Goal: Task Accomplishment & Management: Manage account settings

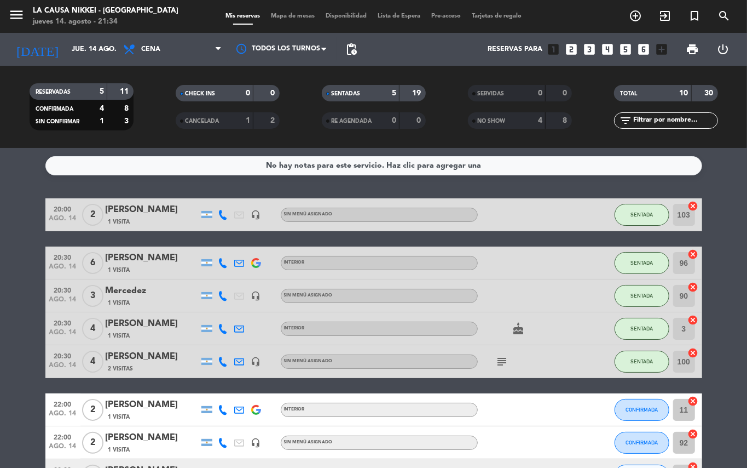
scroll to position [126, 0]
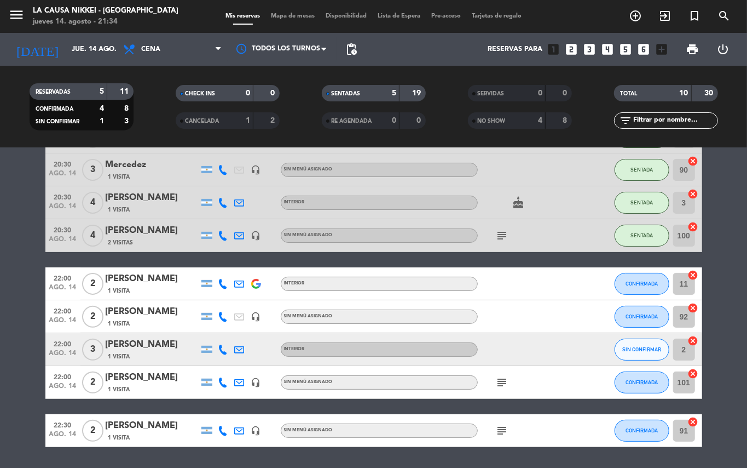
click at [222, 349] on icon at bounding box center [223, 349] width 10 height 10
click at [225, 323] on div "[PHONE_NUMBER]" at bounding box center [229, 318] width 72 height 11
click at [228, 329] on span "content_paste" at bounding box center [232, 330] width 8 height 8
click at [237, 354] on div at bounding box center [240, 349] width 16 height 32
click at [237, 353] on icon at bounding box center [240, 349] width 10 height 10
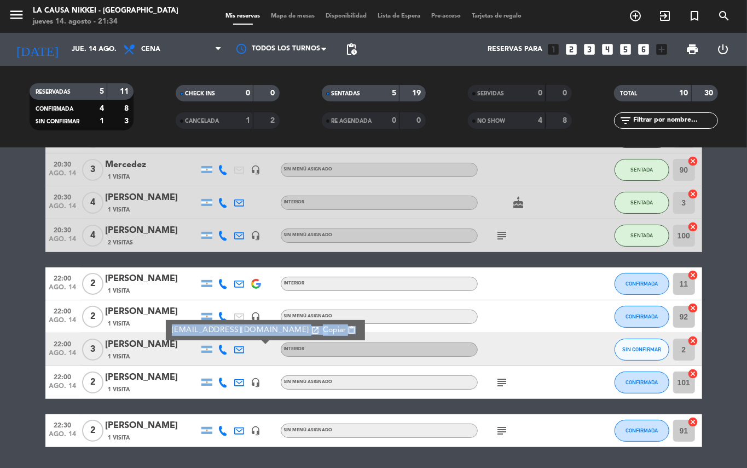
click at [348, 329] on span "content_paste" at bounding box center [352, 330] width 8 height 8
click at [2, 292] on bookings-row "20:00 ago. 14 2 [PERSON_NAME] 1 Visita headset_mic Sin menú asignado SENTADA 10…" at bounding box center [373, 259] width 747 height 375
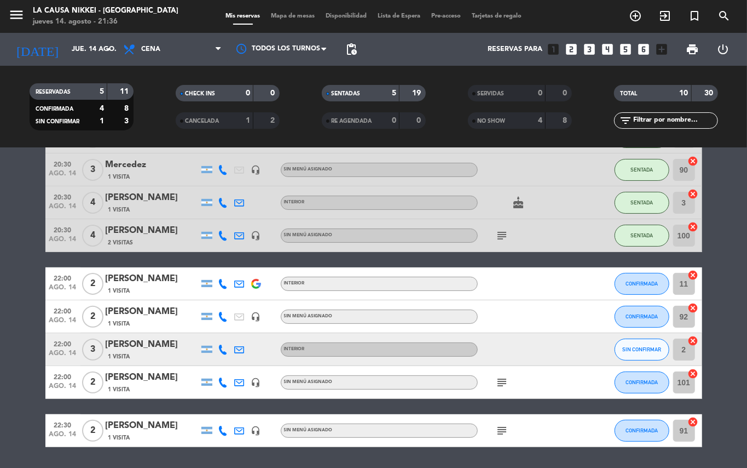
click at [0, 285] on bookings-row "20:00 ago. 14 2 [PERSON_NAME] 1 Visita headset_mic Sin menú asignado SENTADA 10…" at bounding box center [373, 259] width 747 height 375
click at [0, 330] on bookings-row "20:00 ago. 14 2 [PERSON_NAME] 1 Visita headset_mic Sin menú asignado SENTADA 10…" at bounding box center [373, 259] width 747 height 375
click at [0, 359] on bookings-row "20:00 ago. 14 2 [PERSON_NAME] 1 Visita headset_mic Sin menú asignado SENTADA 10…" at bounding box center [373, 259] width 747 height 375
click at [715, 307] on bookings-row "20:00 ago. 14 2 [PERSON_NAME] 1 Visita headset_mic Sin menú asignado SENTADA 10…" at bounding box center [373, 259] width 747 height 375
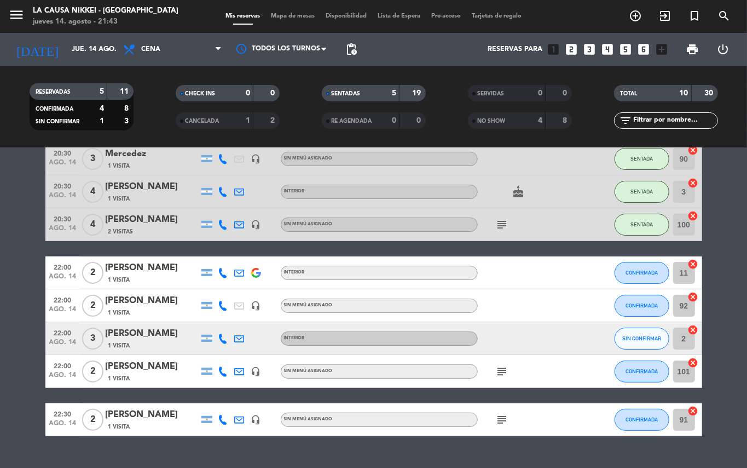
scroll to position [150, 0]
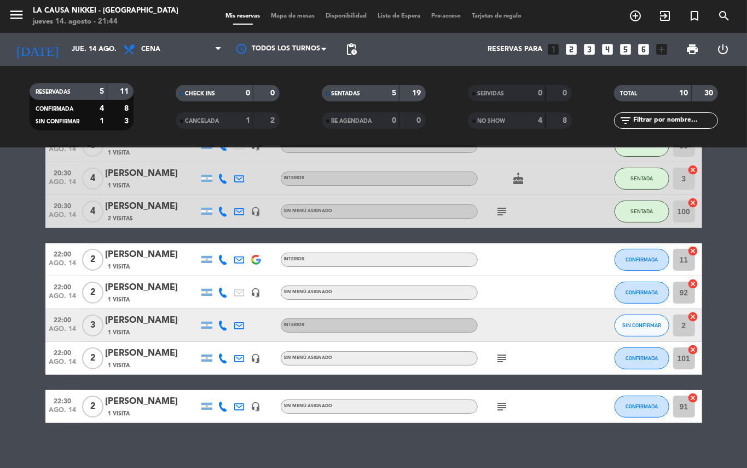
click at [0, 397] on bookings-row "20:00 ago. 14 2 [PERSON_NAME] 1 Visita headset_mic Sin menú asignado SENTADA 10…" at bounding box center [373, 235] width 747 height 375
click at [0, 317] on bookings-row "20:00 ago. 14 2 [PERSON_NAME] 1 Visita headset_mic Sin menú asignado SENTADA 10…" at bounding box center [373, 235] width 747 height 375
click at [649, 360] on button "CONFIRMADA" at bounding box center [642, 358] width 55 height 22
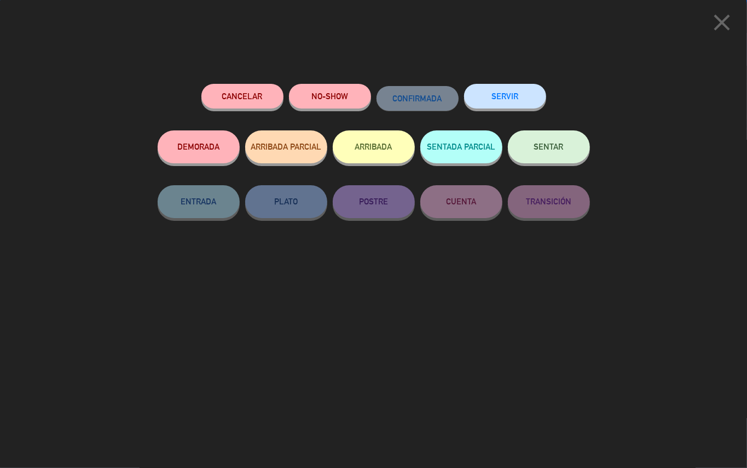
click at [709, 20] on icon "close" at bounding box center [722, 22] width 27 height 27
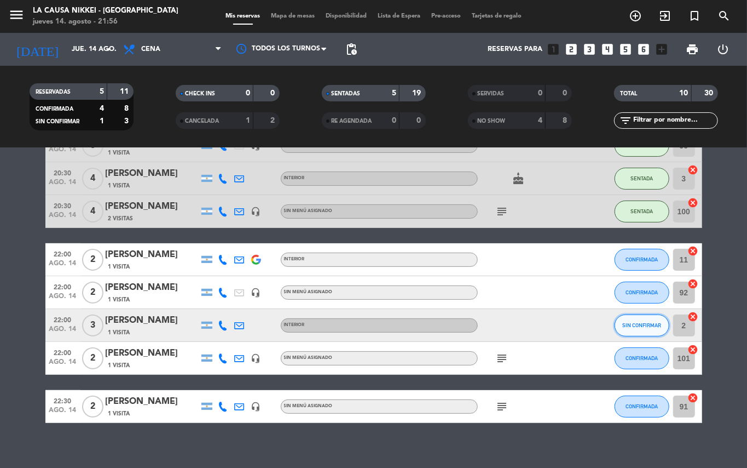
click at [632, 314] on button "SIN CONFIRMAR" at bounding box center [642, 325] width 55 height 22
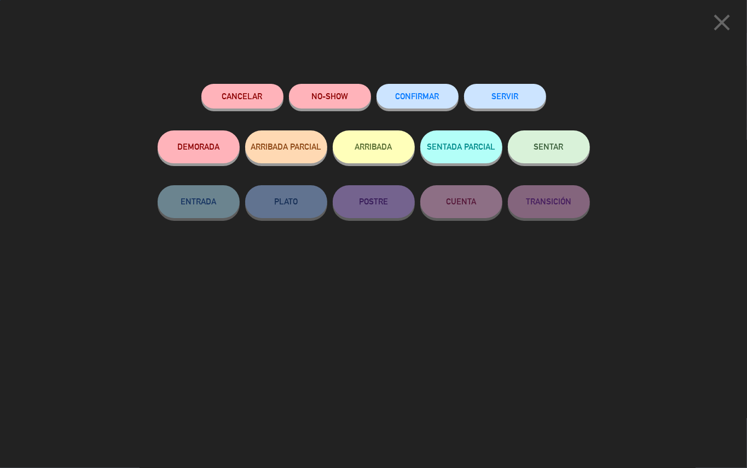
click at [553, 153] on button "SENTAR" at bounding box center [549, 146] width 82 height 33
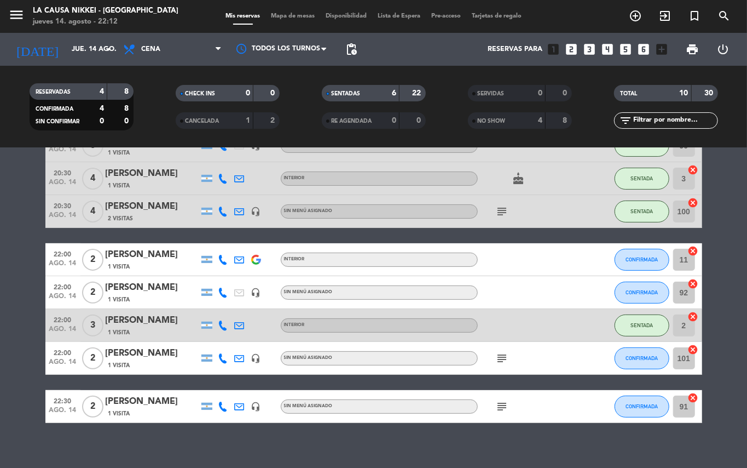
scroll to position [159, 0]
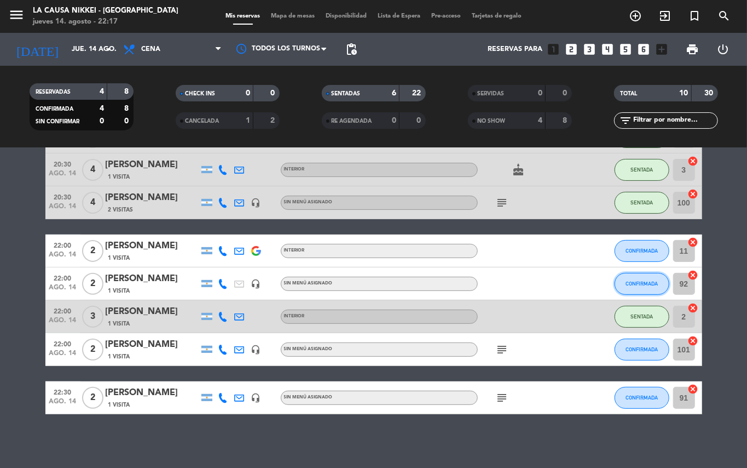
click at [639, 289] on button "CONFIRMADA" at bounding box center [642, 284] width 55 height 22
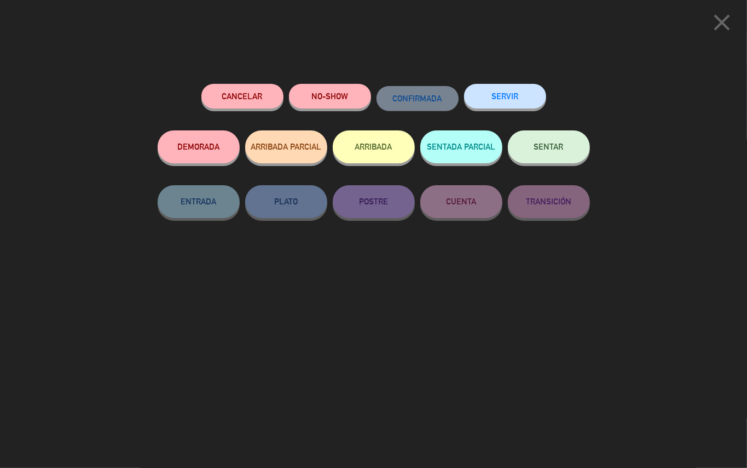
click at [559, 143] on span "SENTAR" at bounding box center [549, 146] width 30 height 9
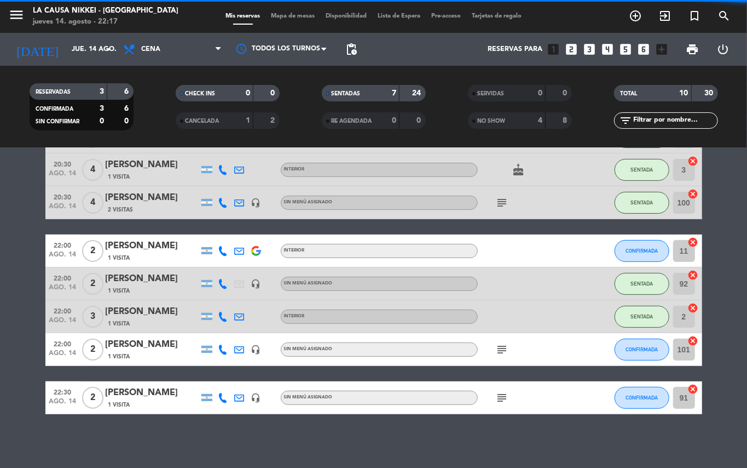
click at [0, 301] on bookings-row "20:00 ago. 14 2 [PERSON_NAME] 1 Visita headset_mic Sin menú asignado SENTADA 10…" at bounding box center [373, 226] width 747 height 375
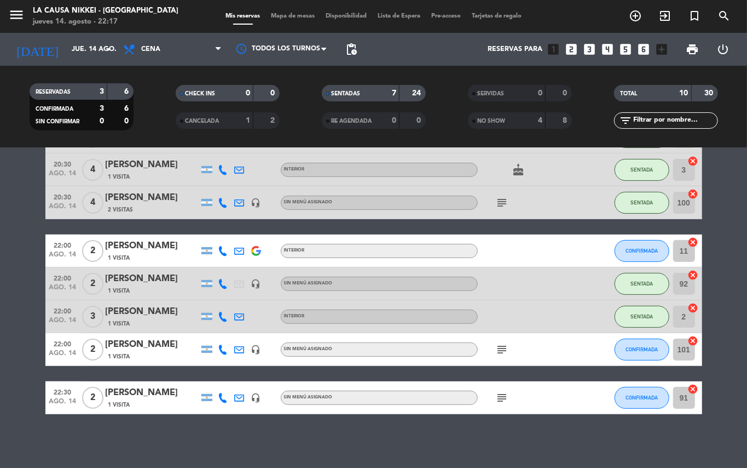
click at [0, 296] on bookings-row "20:00 ago. 14 2 [PERSON_NAME] 1 Visita headset_mic Sin menú asignado SENTADA 10…" at bounding box center [373, 226] width 747 height 375
click at [640, 248] on span "CONFIRMADA" at bounding box center [642, 251] width 32 height 6
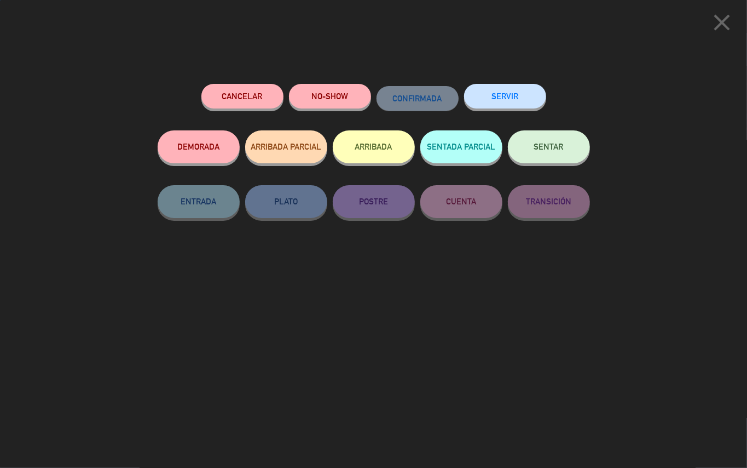
click at [559, 141] on button "SENTAR" at bounding box center [549, 146] width 82 height 33
click at [542, 149] on span "SENTAR" at bounding box center [549, 146] width 30 height 9
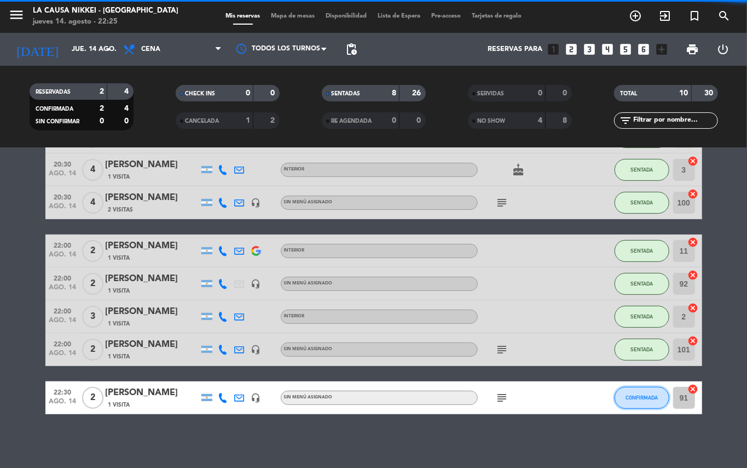
click at [641, 396] on span "CONFIRMADA" at bounding box center [642, 397] width 32 height 6
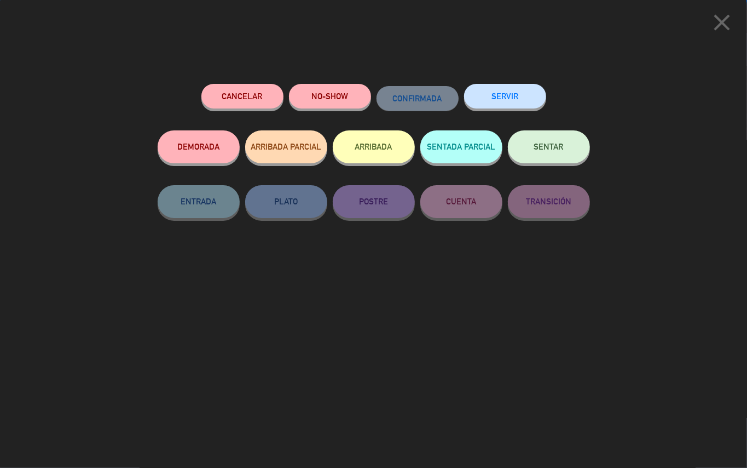
click at [553, 159] on button "SENTAR" at bounding box center [549, 146] width 82 height 33
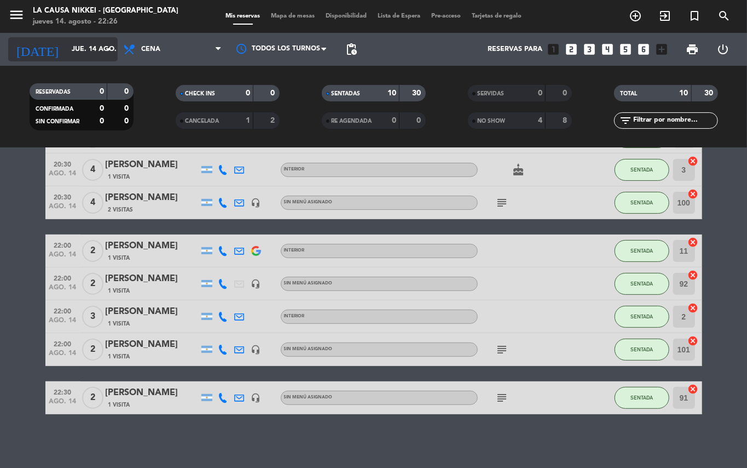
drag, startPoint x: 59, startPoint y: 33, endPoint x: 65, endPoint y: 38, distance: 7.4
click at [60, 33] on div "[DATE] jue. 14 ago. arrow_drop_down" at bounding box center [63, 49] width 110 height 33
click at [71, 44] on input "jue. 14 ago." at bounding box center [112, 49] width 93 height 19
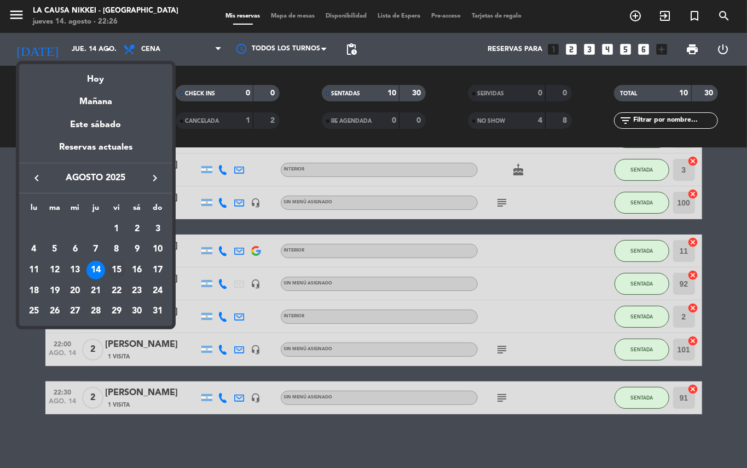
click at [118, 272] on div "15" at bounding box center [116, 270] width 19 height 19
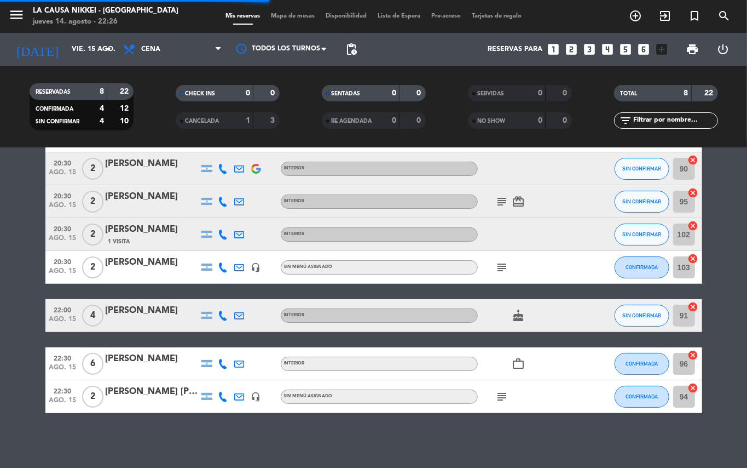
scroll to position [78, 0]
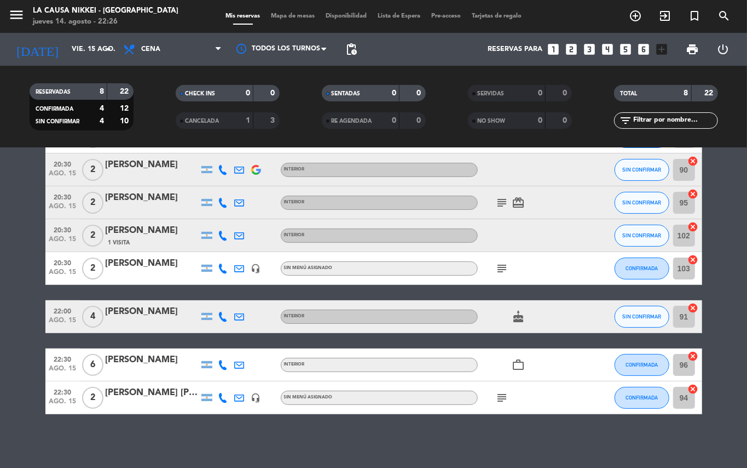
click at [180, 458] on div "No hay notas para este servicio. Haz clic para agregar una 20:30 ago. 15 2 [DEM…" at bounding box center [373, 308] width 747 height 320
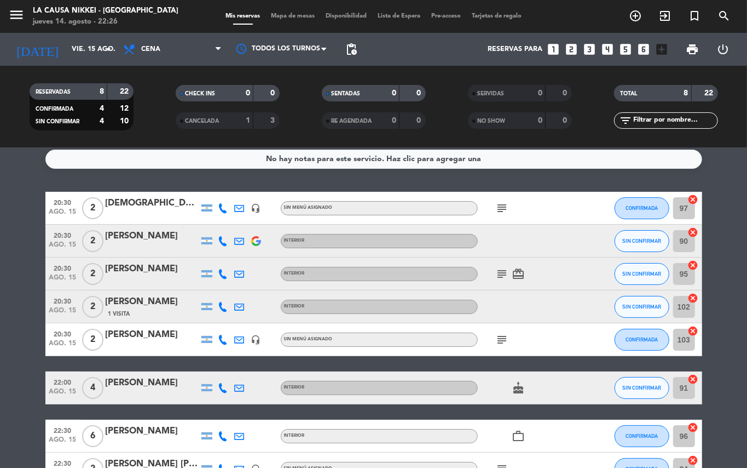
scroll to position [0, 0]
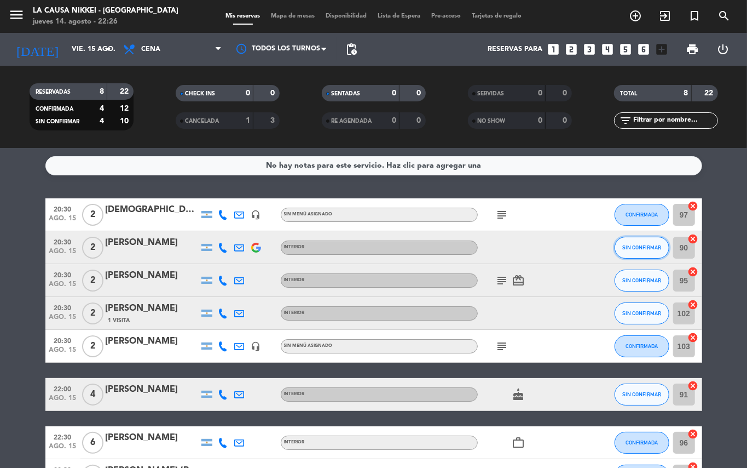
click at [629, 248] on span "SIN CONFIRMAR" at bounding box center [642, 247] width 39 height 6
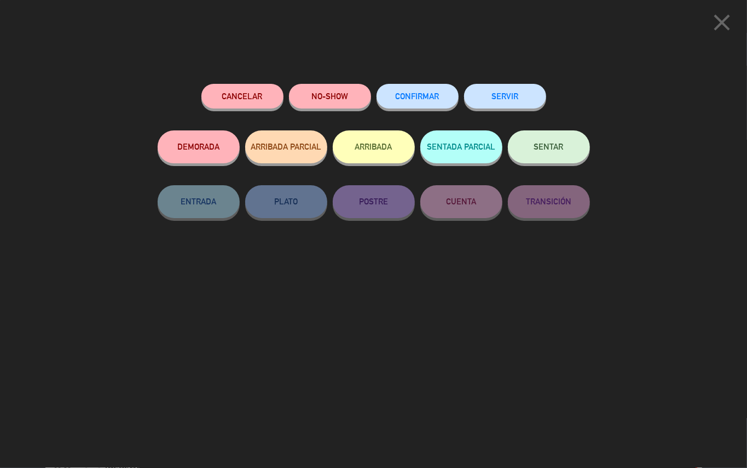
click at [332, 107] on button "NO-SHOW" at bounding box center [330, 96] width 82 height 25
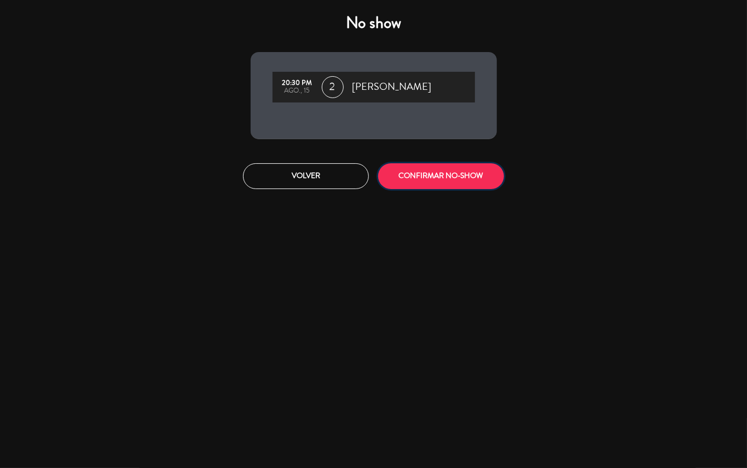
click at [419, 171] on button "CONFIRMAR NO-SHOW" at bounding box center [441, 176] width 126 height 26
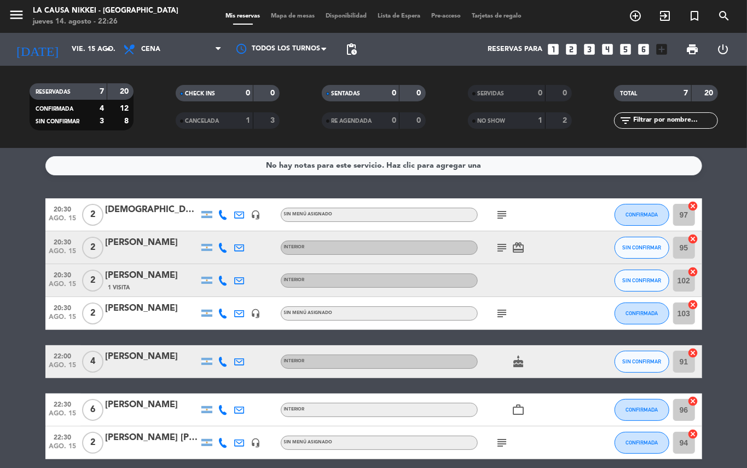
click at [3, 388] on bookings-row "20:30 ago. 15 2 [DEMOGRAPHIC_DATA][PERSON_NAME] headset_mic Sin menú asignado s…" at bounding box center [373, 328] width 747 height 261
click at [77, 62] on div "[DATE] vie. 15 ago. arrow_drop_down" at bounding box center [63, 49] width 110 height 33
click at [77, 54] on input "vie. 15 ago." at bounding box center [112, 49] width 93 height 19
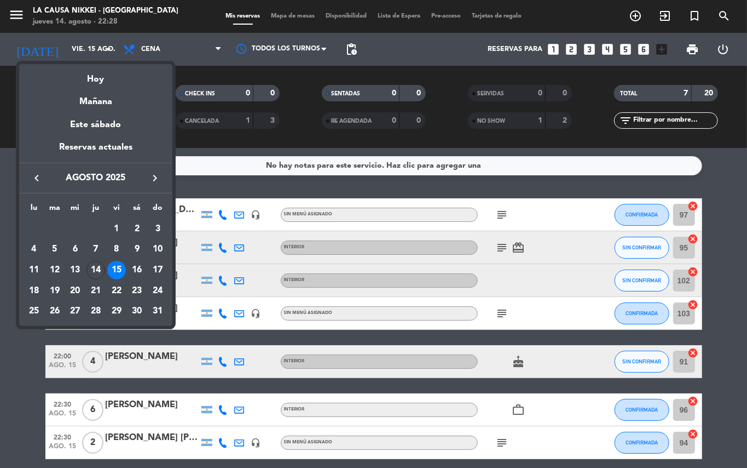
click at [0, 382] on div at bounding box center [373, 234] width 747 height 468
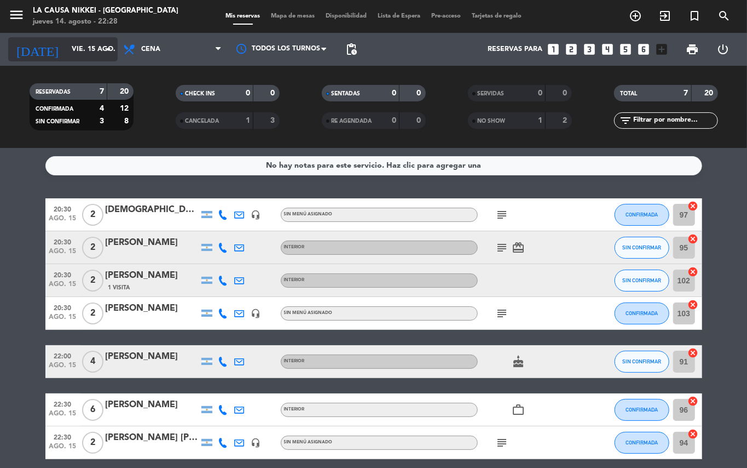
click at [67, 54] on input "vie. 15 ago." at bounding box center [112, 49] width 93 height 19
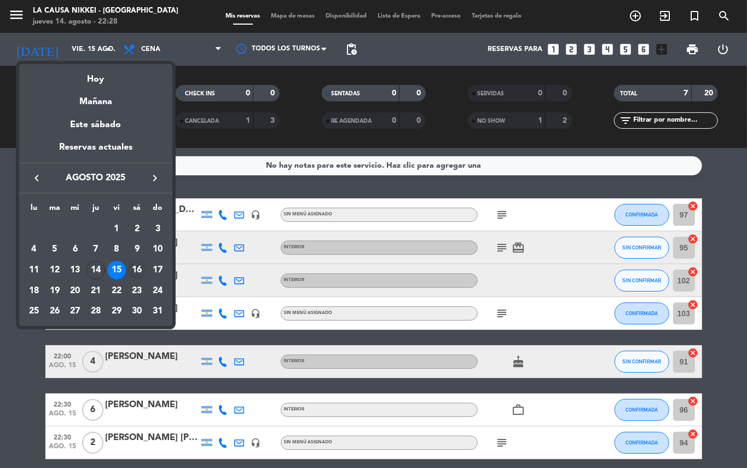
click at [136, 273] on div "16" at bounding box center [137, 270] width 19 height 19
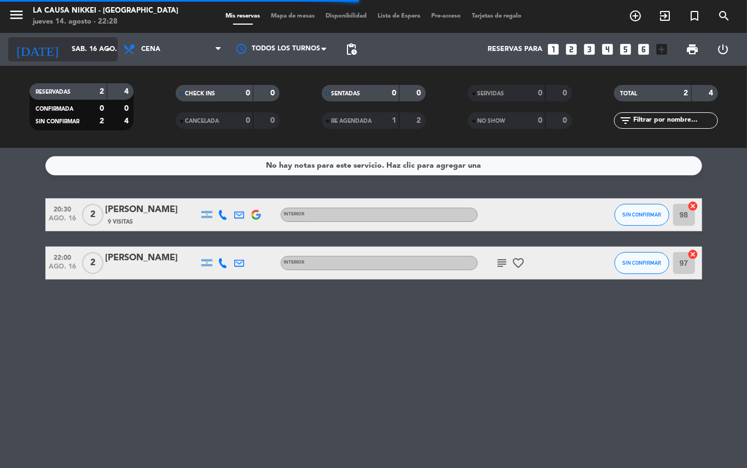
click at [74, 53] on input "sáb. 16 ago." at bounding box center [112, 49] width 93 height 19
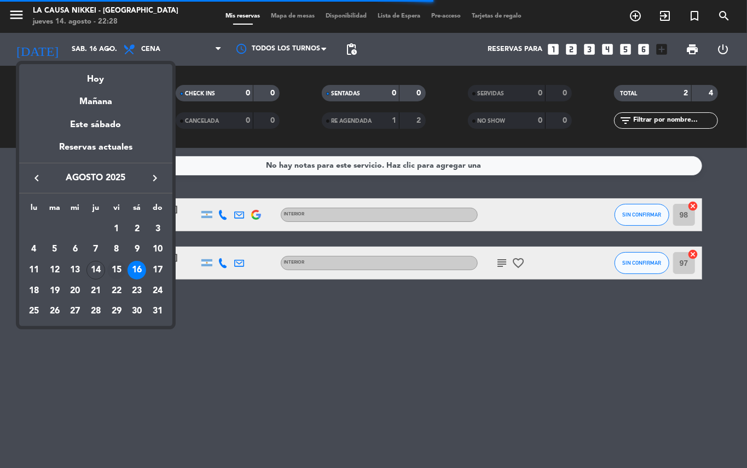
click at [112, 263] on div "15" at bounding box center [116, 270] width 19 height 19
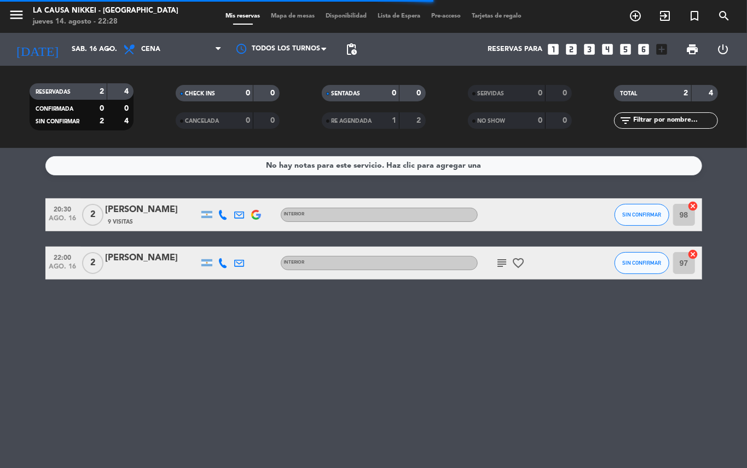
type input "vie. 15 ago."
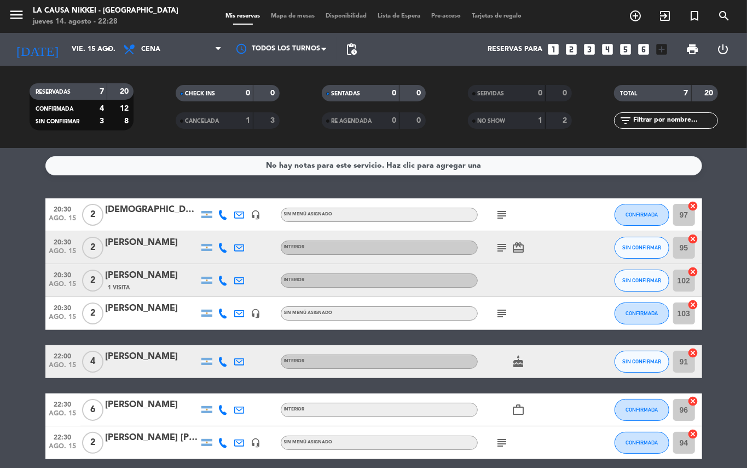
click at [3, 274] on bookings-row "20:30 ago. 15 2 [DEMOGRAPHIC_DATA][PERSON_NAME] headset_mic Sin menú asignado s…" at bounding box center [373, 328] width 747 height 261
click at [492, 214] on div "subject" at bounding box center [527, 214] width 99 height 32
click at [498, 211] on icon "subject" at bounding box center [502, 214] width 13 height 13
click at [636, 18] on icon "add_circle_outline" at bounding box center [635, 15] width 13 height 13
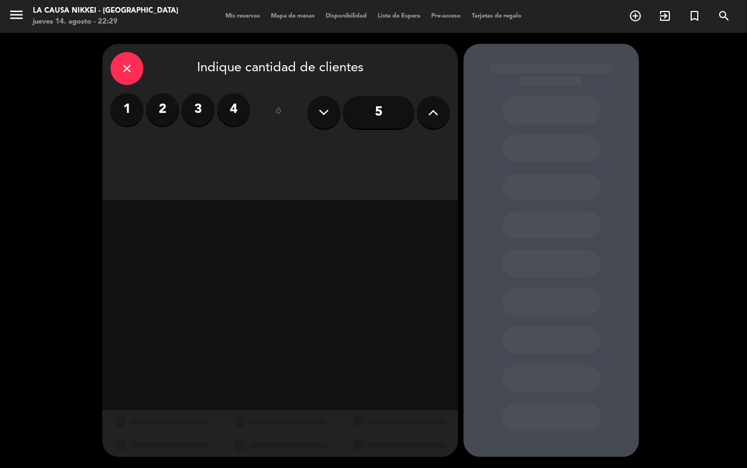
click at [239, 115] on label "4" at bounding box center [233, 109] width 33 height 33
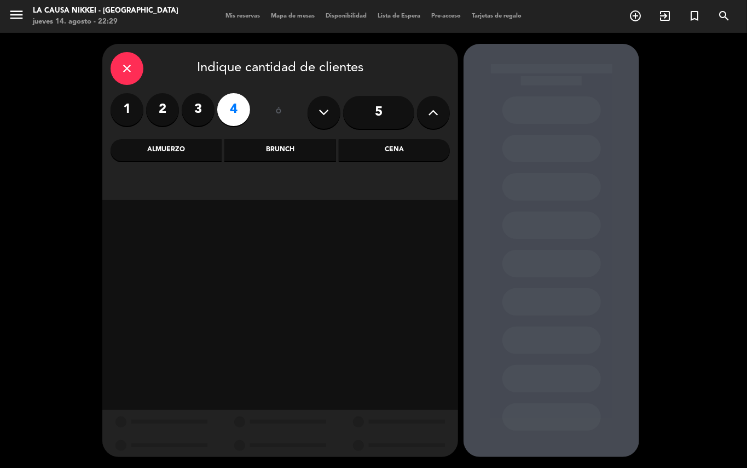
click at [383, 143] on div "Cena" at bounding box center [394, 150] width 111 height 22
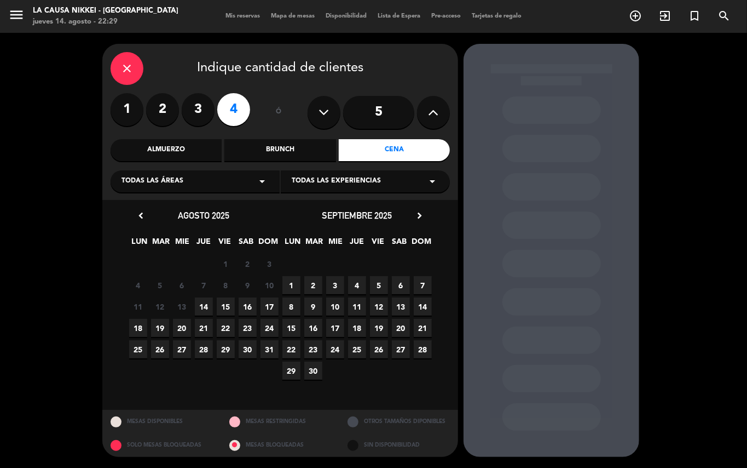
click at [225, 303] on span "15" at bounding box center [226, 306] width 18 height 18
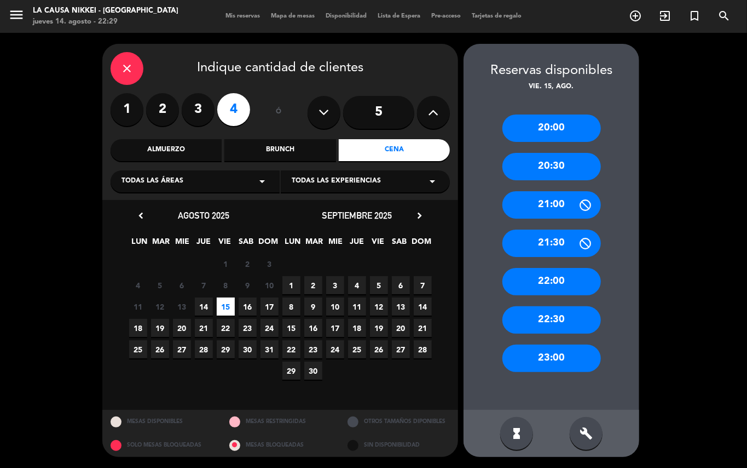
click at [559, 169] on div "20:30" at bounding box center [552, 166] width 99 height 27
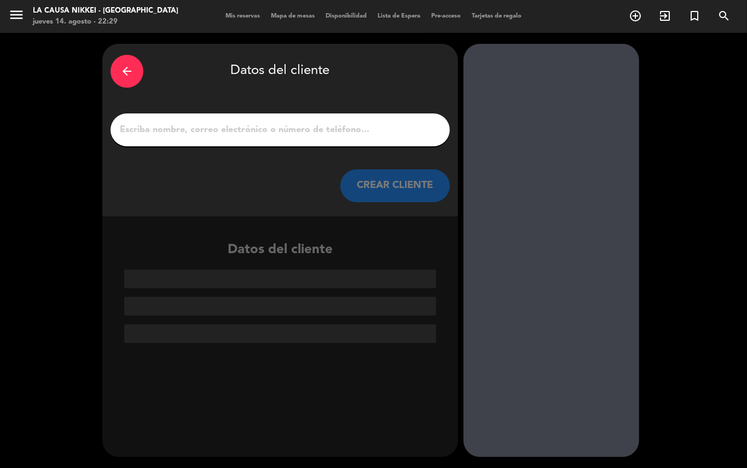
click at [320, 133] on input "1" at bounding box center [280, 129] width 323 height 15
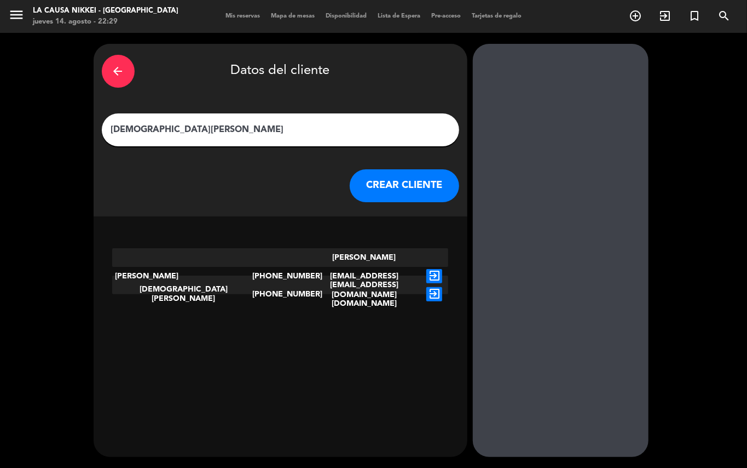
type input "[DEMOGRAPHIC_DATA][PERSON_NAME]"
click at [432, 285] on div "exit_to_app" at bounding box center [435, 293] width 28 height 37
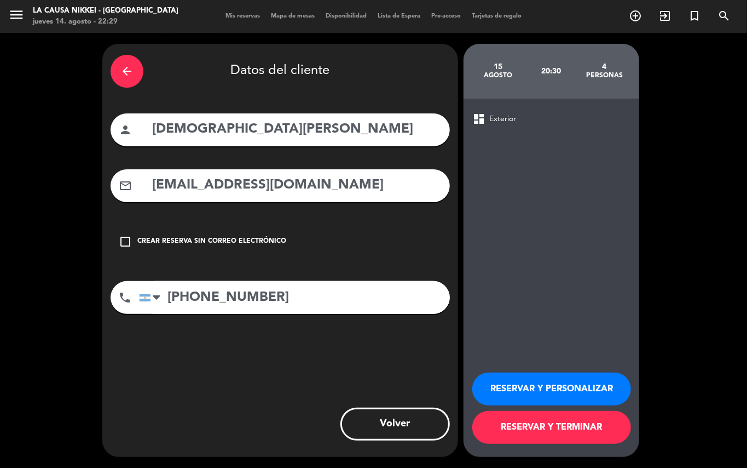
click at [423, 284] on input "[PHONE_NUMBER]" at bounding box center [294, 297] width 311 height 33
click at [555, 394] on button "RESERVAR Y PERSONALIZAR" at bounding box center [552, 388] width 159 height 33
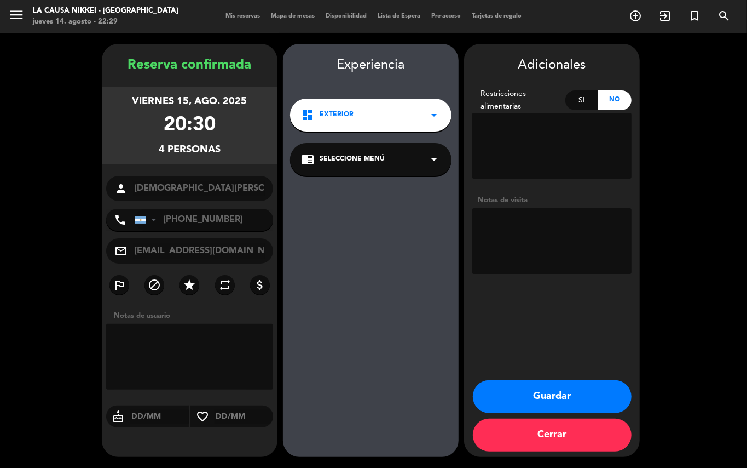
click at [510, 231] on textarea at bounding box center [552, 241] width 159 height 66
type textarea "BIG BOX - Cocktail Night"
click at [361, 184] on div "Experiencia dashboard Exterior arrow_drop_down chrome_reader_mode Seleccione Me…" at bounding box center [371, 261] width 176 height 413
click at [574, 376] on div "Adicionales Restricciones alimentarias Si No Notas de visita Guardar Cerrar" at bounding box center [552, 250] width 176 height 413
click at [579, 396] on button "Guardar" at bounding box center [552, 396] width 159 height 33
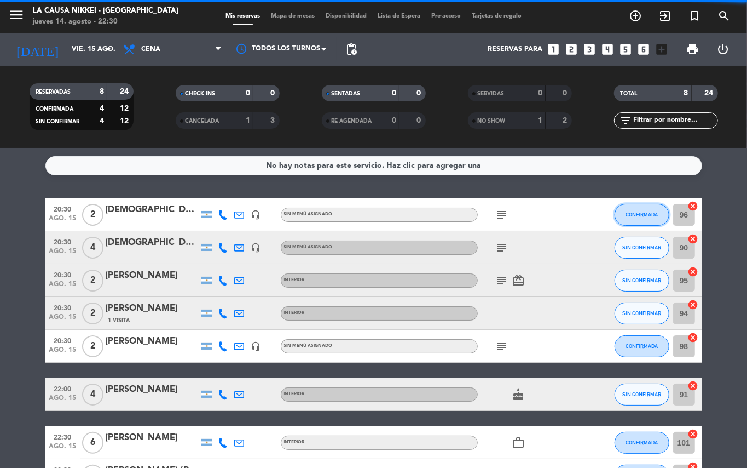
click at [642, 222] on button "CONFIRMADA" at bounding box center [642, 215] width 55 height 22
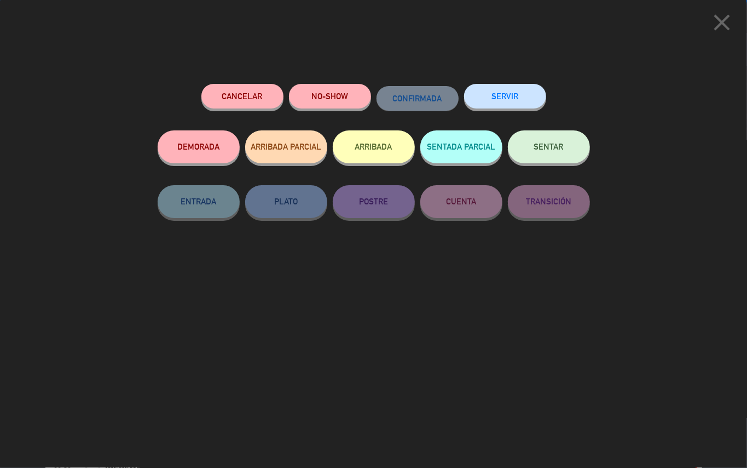
click at [347, 99] on button "NO-SHOW" at bounding box center [330, 96] width 82 height 25
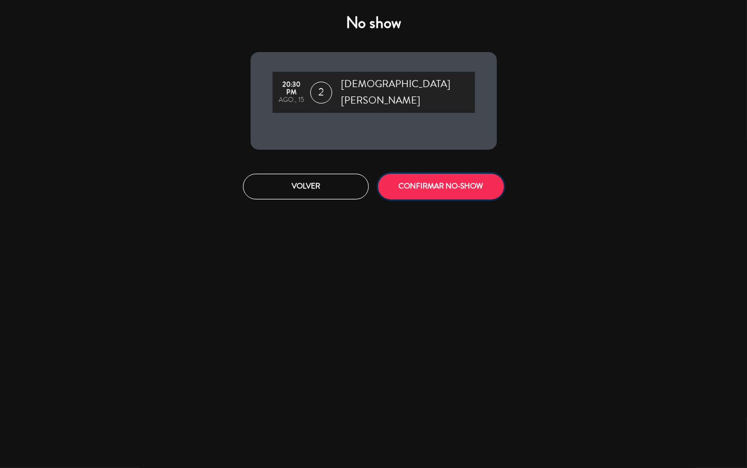
click at [456, 174] on button "CONFIRMAR NO-SHOW" at bounding box center [441, 187] width 126 height 26
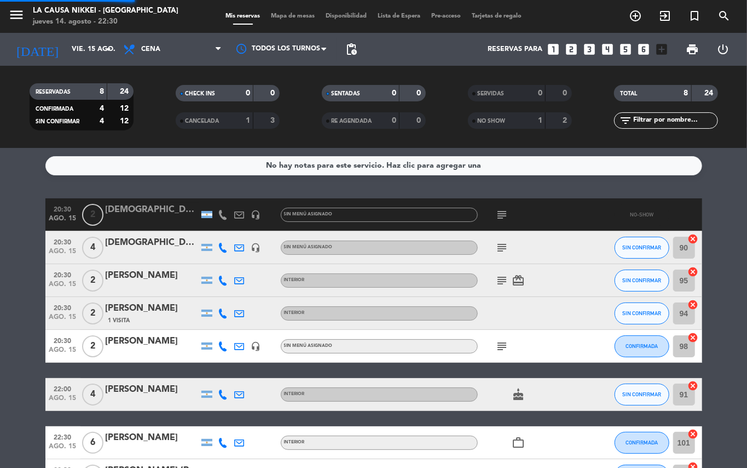
click at [0, 261] on bookings-row "20:30 ago. 15 2 [DEMOGRAPHIC_DATA][PERSON_NAME] headset_mic Sin menú asignado s…" at bounding box center [373, 345] width 747 height 294
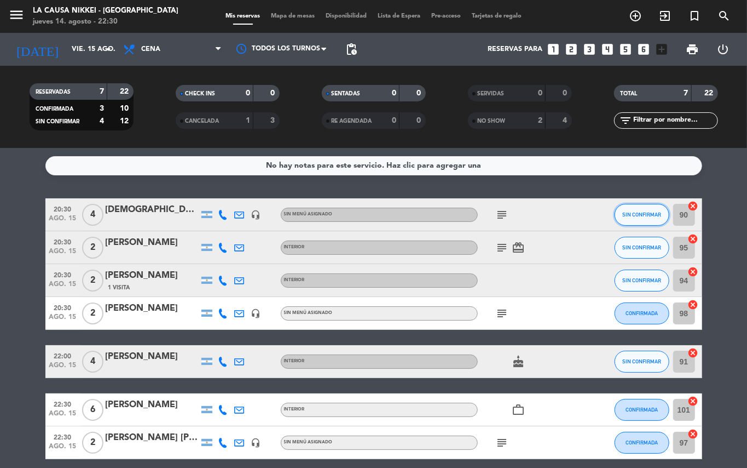
click at [658, 213] on span "SIN CONFIRMAR" at bounding box center [642, 214] width 39 height 6
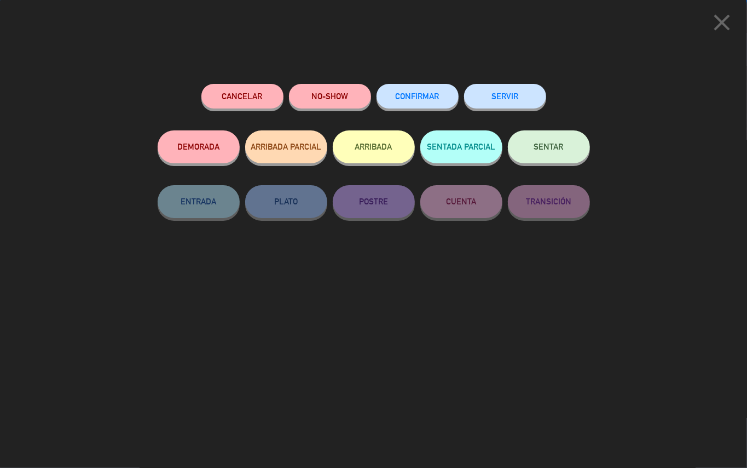
click at [425, 101] on button "CONFIRMAR" at bounding box center [418, 96] width 82 height 25
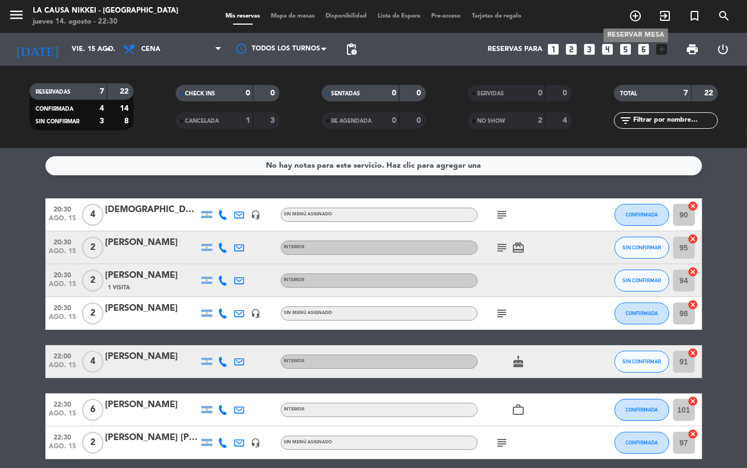
click at [634, 15] on icon "add_circle_outline" at bounding box center [635, 15] width 13 height 13
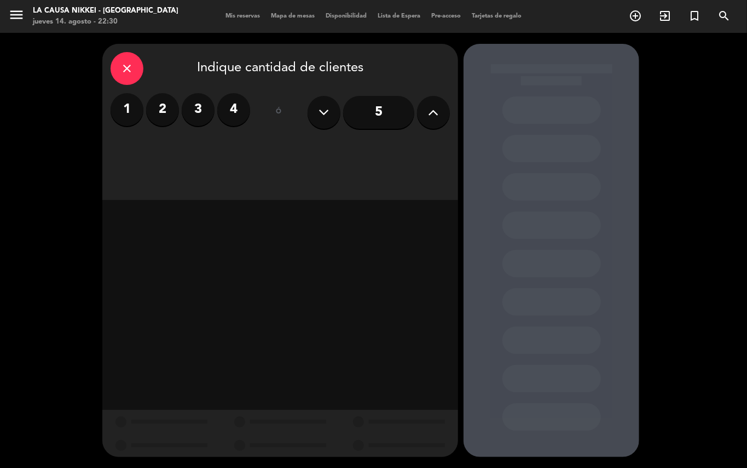
click at [171, 117] on label "2" at bounding box center [162, 109] width 33 height 33
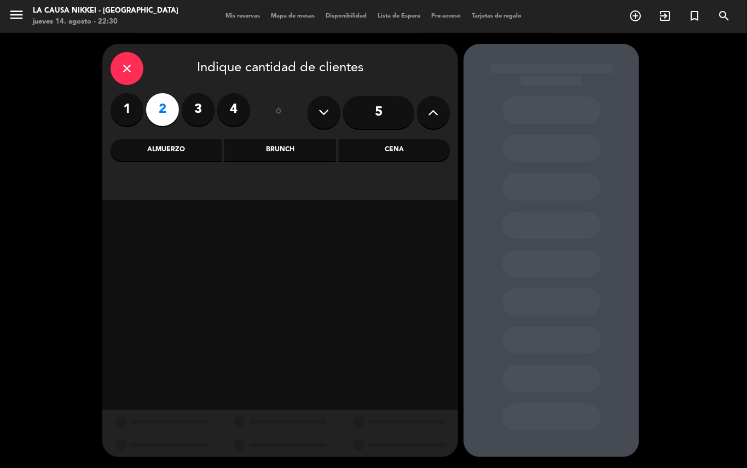
drag, startPoint x: 381, startPoint y: 125, endPoint x: 387, endPoint y: 132, distance: 9.0
click at [383, 128] on input "5" at bounding box center [378, 112] width 71 height 33
click at [160, 108] on label "2" at bounding box center [162, 109] width 33 height 33
click at [427, 163] on div "close Indique cantidad de clientes 1 2 3 4 ó 5 Almuerzo Brunch Cena" at bounding box center [280, 122] width 356 height 156
click at [412, 152] on div "Cena" at bounding box center [394, 150] width 111 height 22
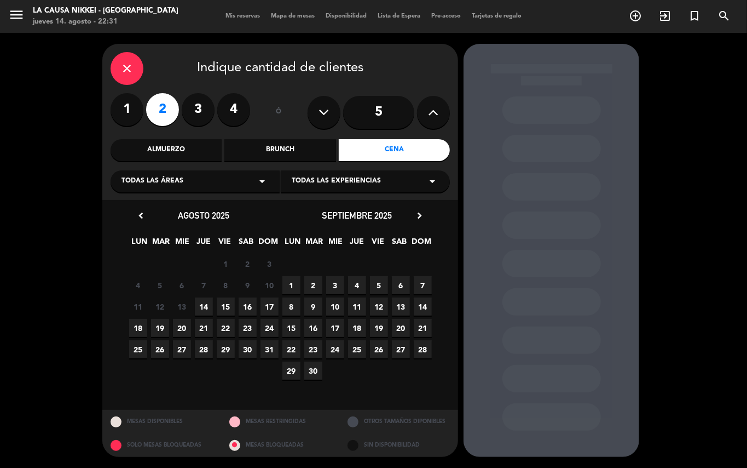
click at [226, 305] on span "15" at bounding box center [226, 306] width 18 height 18
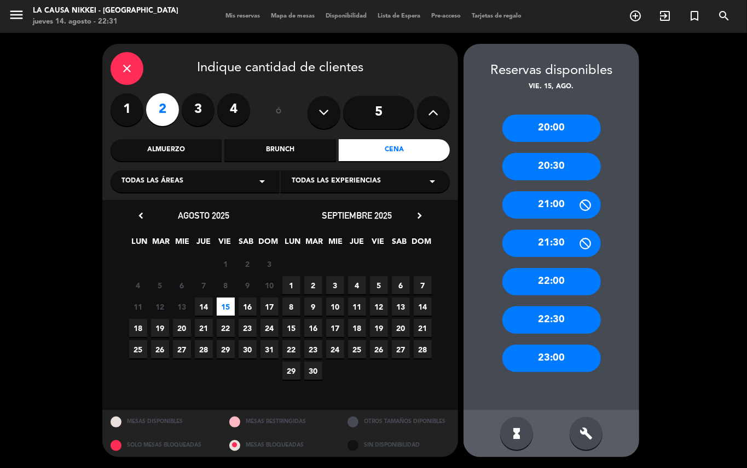
click at [563, 204] on div "21:00" at bounding box center [552, 204] width 99 height 27
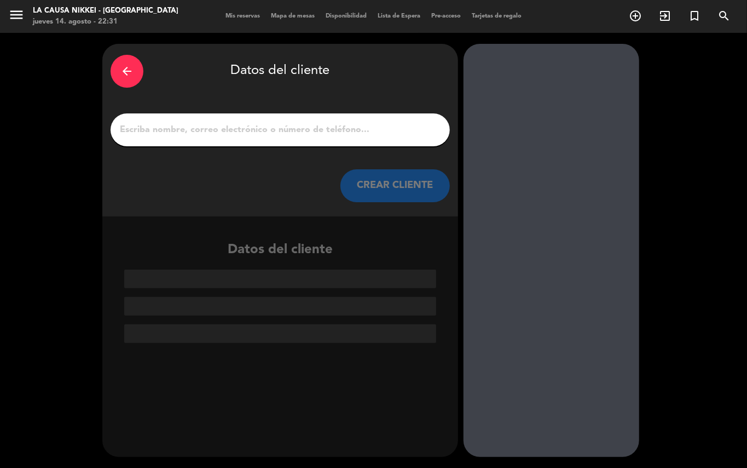
click at [348, 139] on div at bounding box center [281, 129] width 340 height 33
click at [358, 135] on input "1" at bounding box center [280, 129] width 323 height 15
paste input "[PERSON_NAME]"
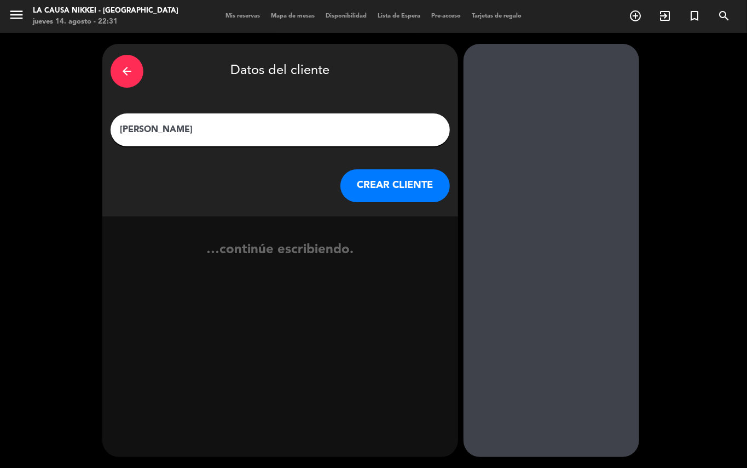
type input "[PERSON_NAME]"
click at [406, 191] on button "CREAR CLIENTE" at bounding box center [396, 185] width 110 height 33
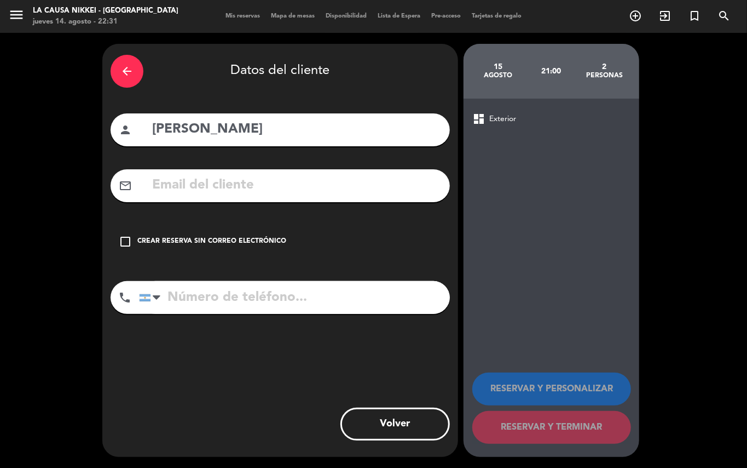
click at [342, 189] on input "text" at bounding box center [296, 185] width 291 height 22
paste input "[EMAIL_ADDRESS][DOMAIN_NAME]"
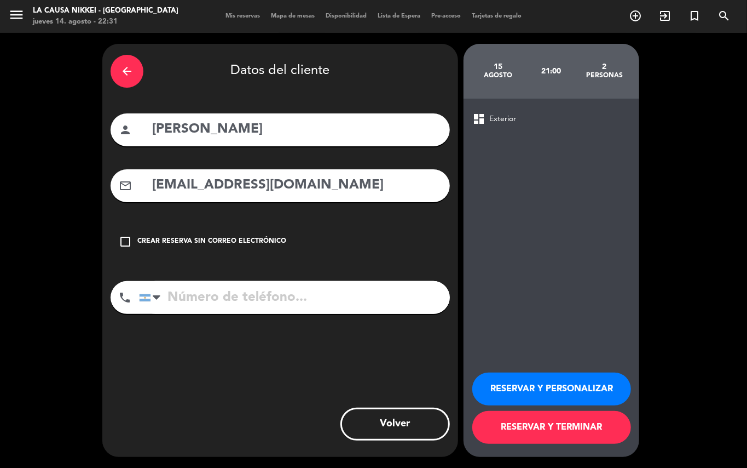
type input "[EMAIL_ADDRESS][DOMAIN_NAME]"
drag, startPoint x: 318, startPoint y: 292, endPoint x: 386, endPoint y: 305, distance: 69.1
click at [318, 294] on input "tel" at bounding box center [294, 297] width 311 height 33
type input "1111111111"
click at [571, 396] on button "RESERVAR Y PERSONALIZAR" at bounding box center [552, 388] width 159 height 33
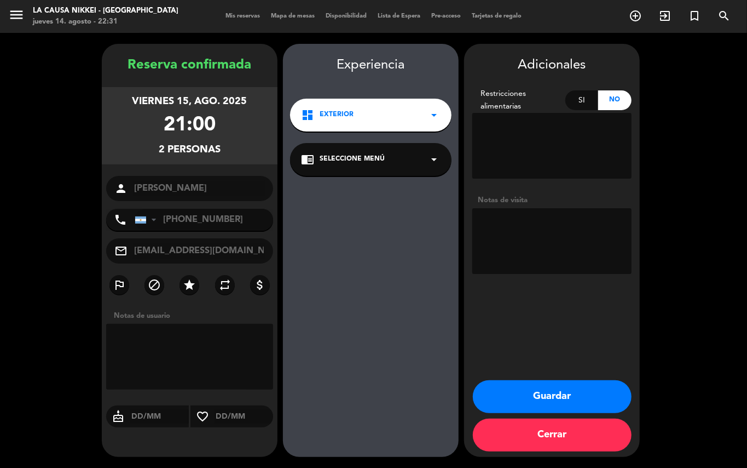
drag, startPoint x: 553, startPoint y: 237, endPoint x: 546, endPoint y: 202, distance: 35.7
click at [553, 237] on textarea at bounding box center [552, 241] width 159 height 66
type textarea "b"
paste textarea "Grande Cuisine"
type textarea "BIG BOX - Grande Cuisine"
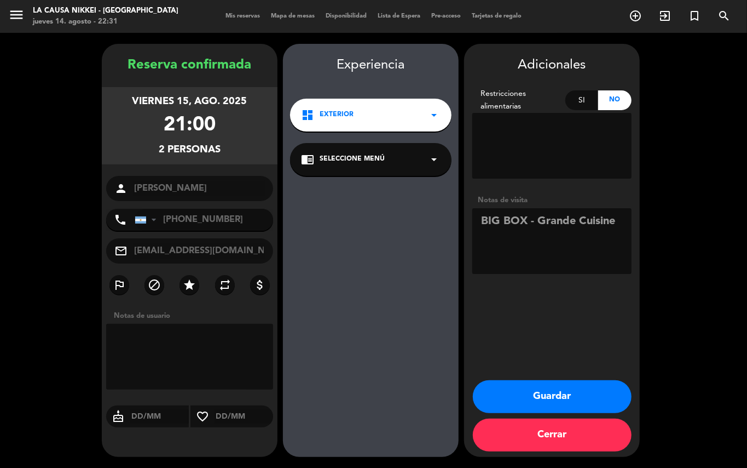
click at [579, 393] on button "Guardar" at bounding box center [552, 396] width 159 height 33
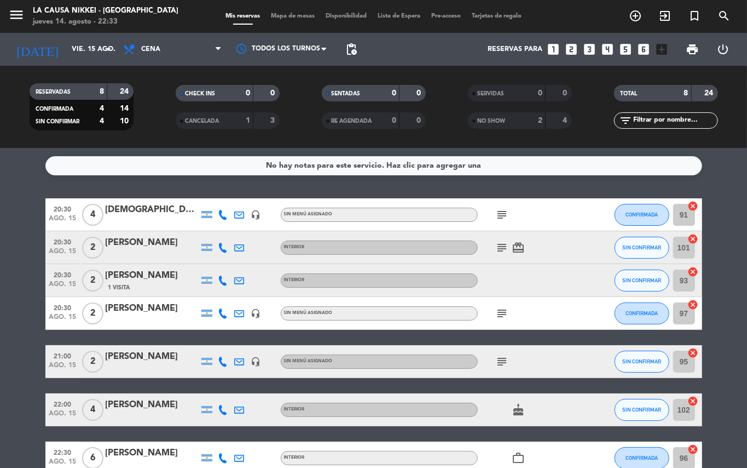
click at [0, 388] on bookings-row "20:30 ago. 15 4 [DEMOGRAPHIC_DATA][PERSON_NAME] headset_mic Sin menú asignado s…" at bounding box center [373, 352] width 747 height 309
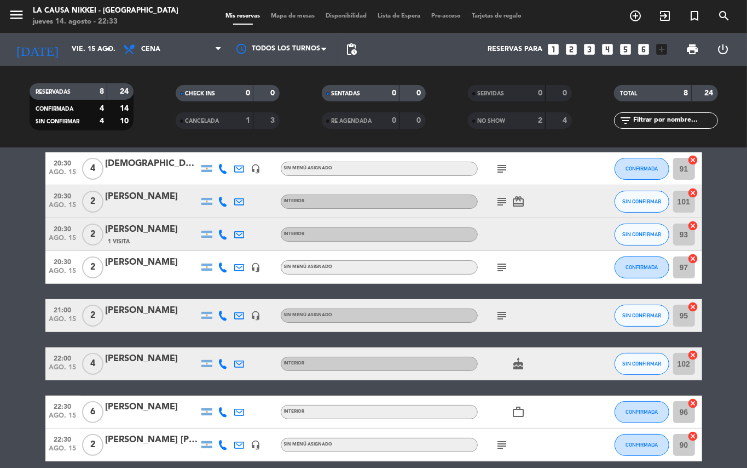
scroll to position [48, 0]
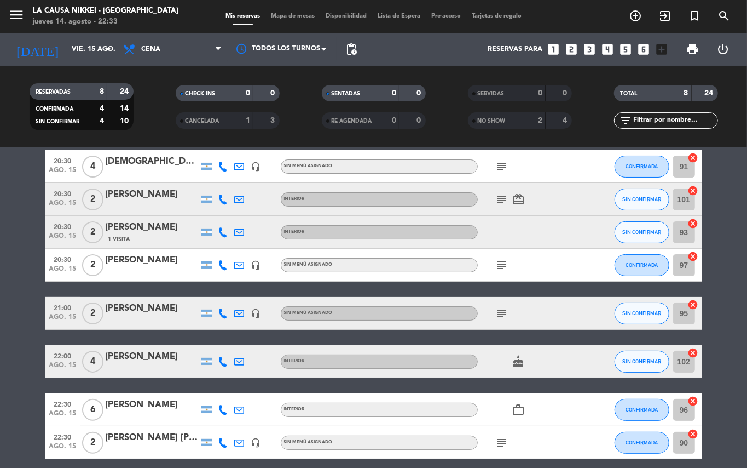
click at [504, 311] on icon "subject" at bounding box center [502, 313] width 13 height 13
click at [636, 310] on span "SIN CONFIRMAR" at bounding box center [642, 313] width 39 height 6
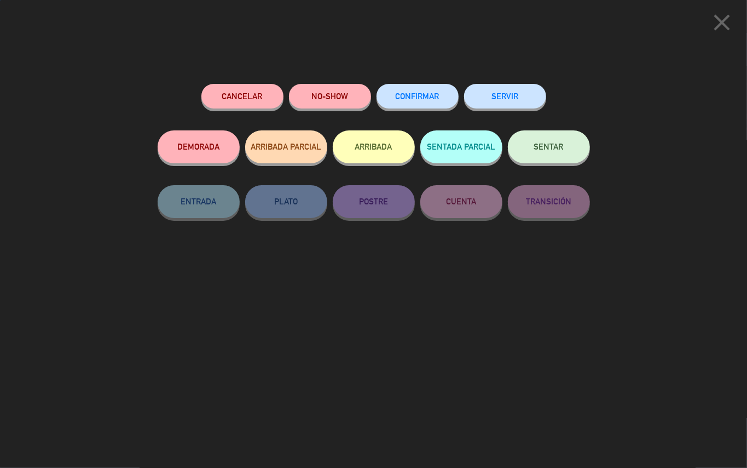
click at [436, 105] on button "CONFIRMAR" at bounding box center [418, 96] width 82 height 25
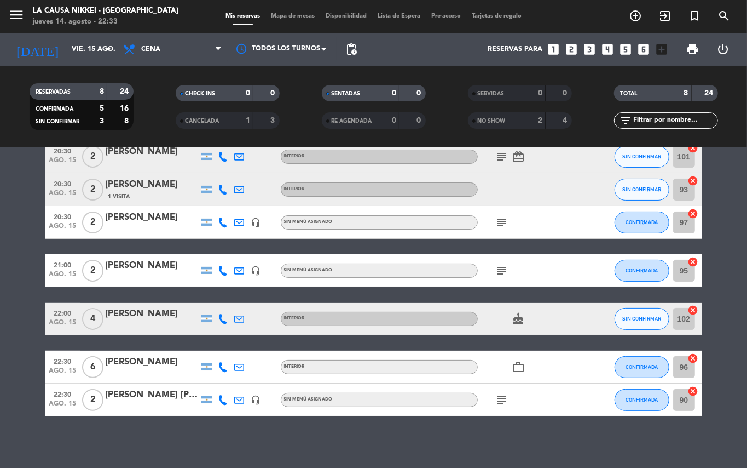
scroll to position [92, 0]
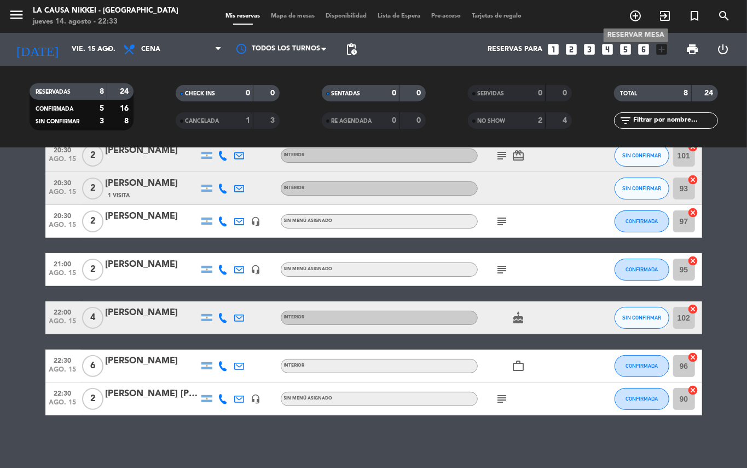
click at [635, 15] on icon "add_circle_outline" at bounding box center [635, 15] width 13 height 13
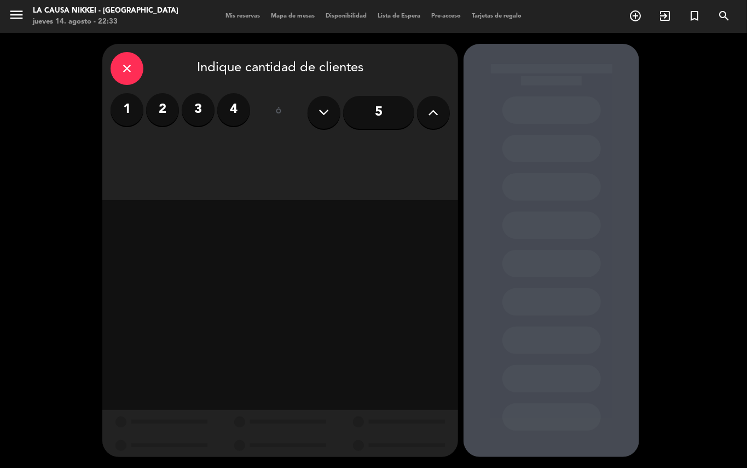
click at [125, 71] on icon "close" at bounding box center [126, 68] width 13 height 13
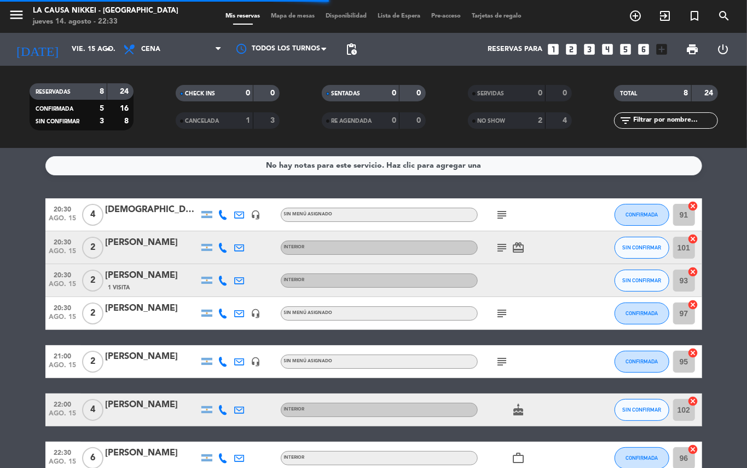
scroll to position [93, 0]
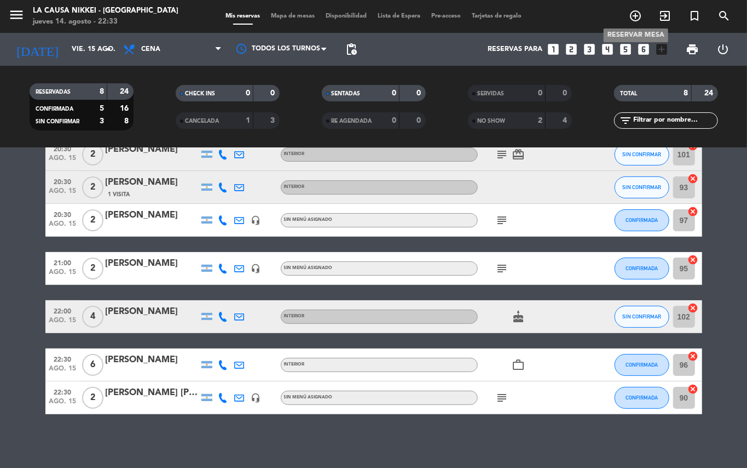
click at [637, 14] on icon "add_circle_outline" at bounding box center [635, 15] width 13 height 13
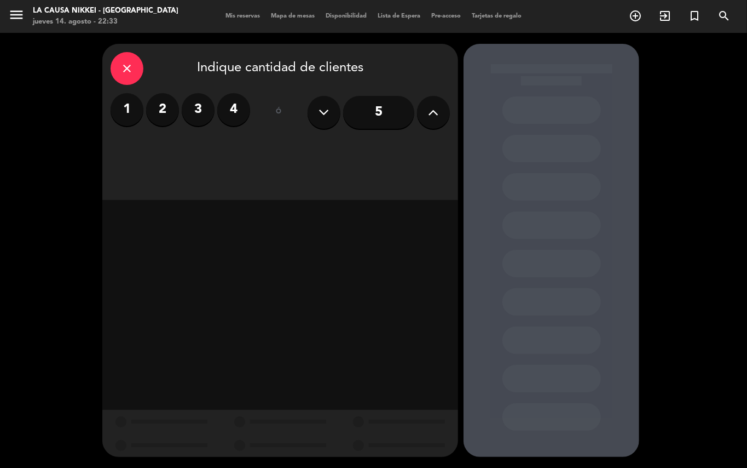
click at [153, 110] on label "2" at bounding box center [162, 109] width 33 height 33
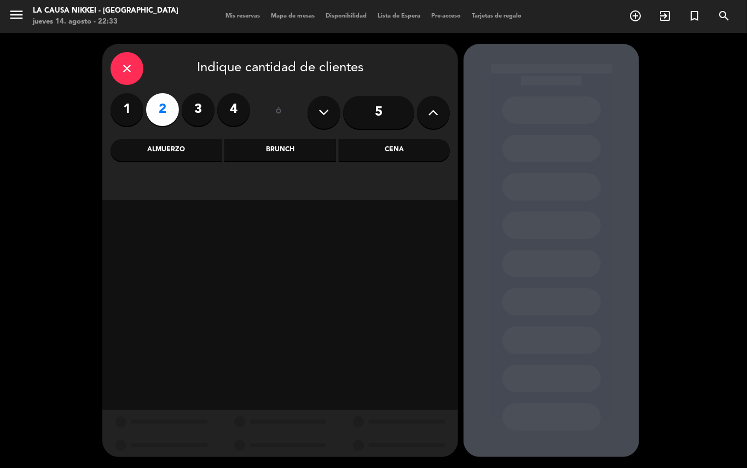
click at [409, 154] on div "Cena" at bounding box center [394, 150] width 111 height 22
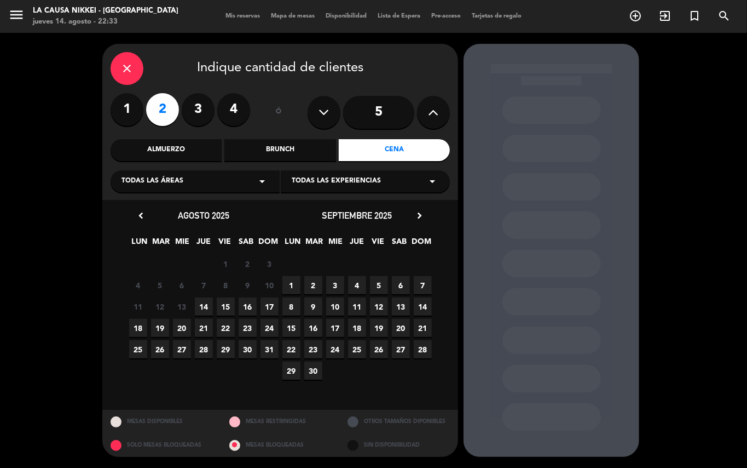
click at [226, 308] on span "15" at bounding box center [226, 306] width 18 height 18
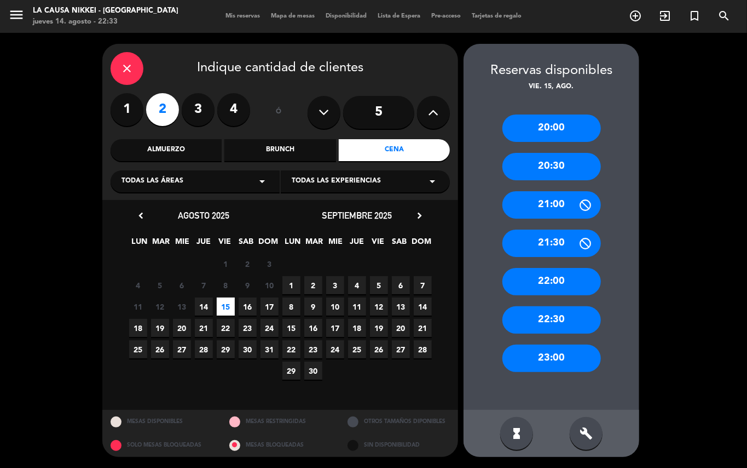
click at [557, 310] on div "22:30" at bounding box center [552, 319] width 99 height 27
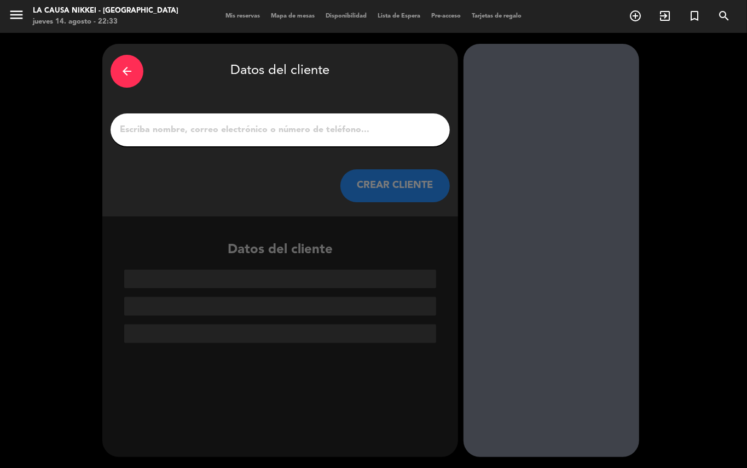
click at [384, 128] on input "1" at bounding box center [280, 129] width 323 height 15
paste input "[PERSON_NAME]"
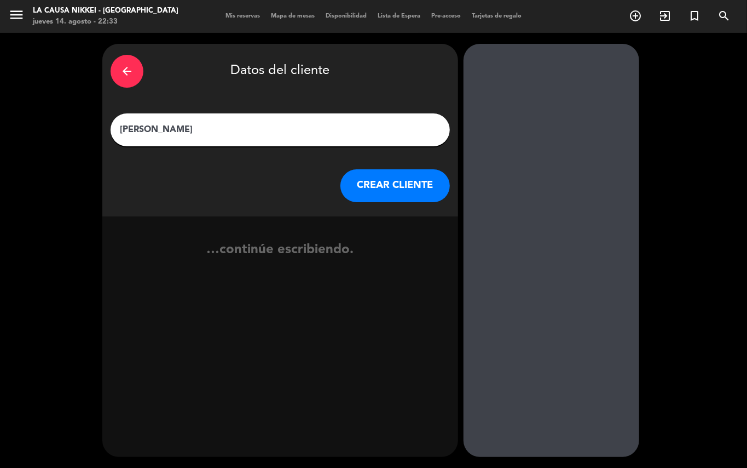
type input "[PERSON_NAME]"
click at [410, 185] on button "CREAR CLIENTE" at bounding box center [396, 185] width 110 height 33
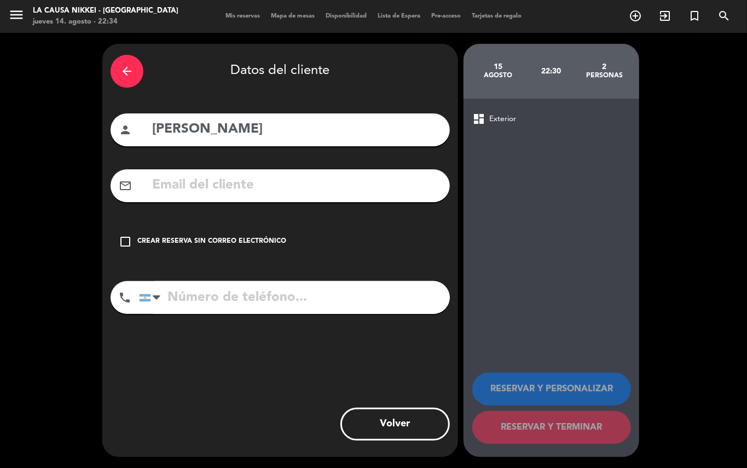
click at [360, 179] on input "text" at bounding box center [296, 185] width 291 height 22
paste input "[EMAIL_ADDRESS][DOMAIN_NAME]"
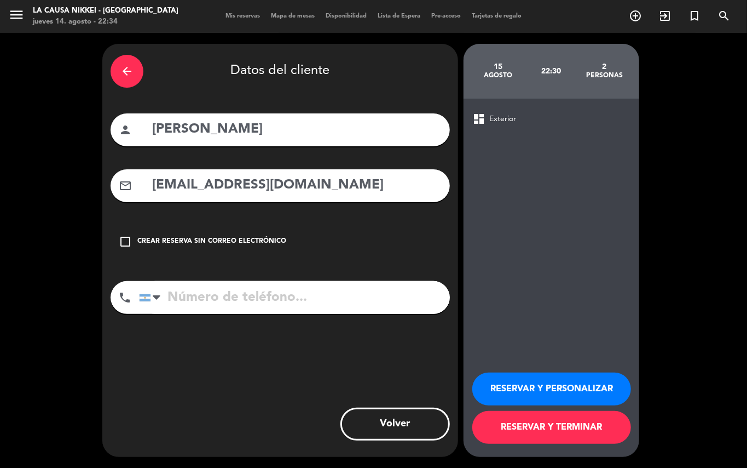
type input "[EMAIL_ADDRESS][DOMAIN_NAME]"
click at [356, 292] on input "tel" at bounding box center [294, 297] width 311 height 33
paste input "1135781029"
type input "1135781029"
click at [544, 392] on button "RESERVAR Y PERSONALIZAR" at bounding box center [552, 388] width 159 height 33
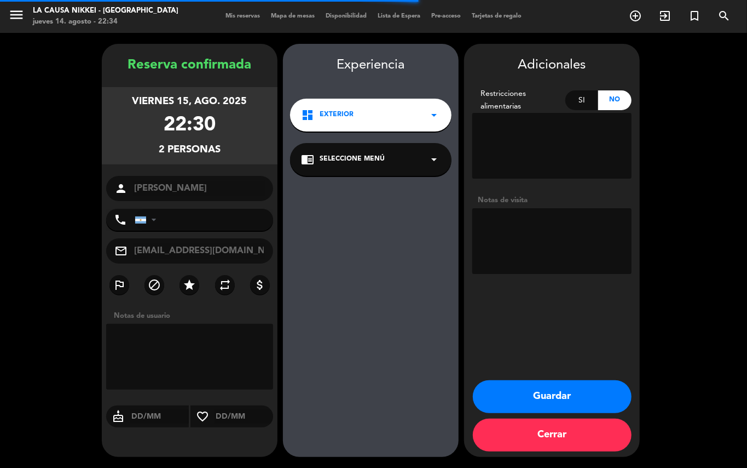
type input "[PHONE_NUMBER]"
click at [547, 228] on textarea at bounding box center [552, 241] width 159 height 66
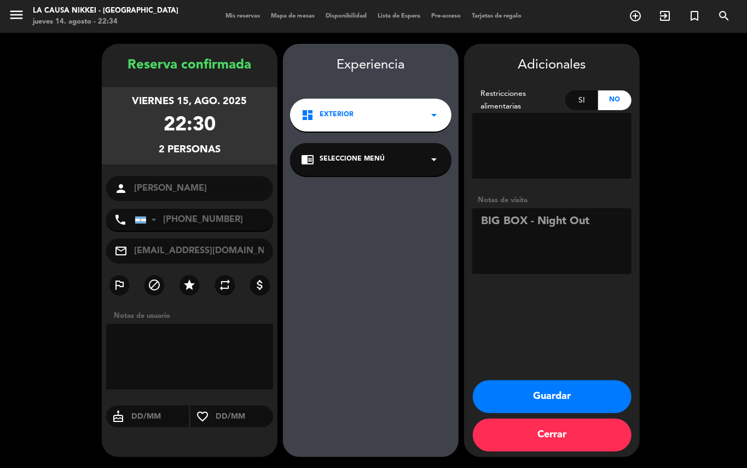
type textarea "BIG BOX - Night Out"
click at [528, 390] on button "Guardar" at bounding box center [552, 396] width 159 height 33
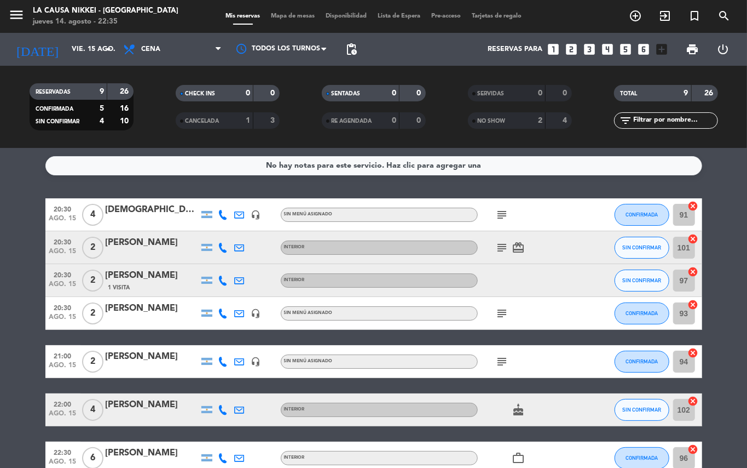
click at [0, 315] on bookings-row "20:30 ago. 15 4 [DEMOGRAPHIC_DATA][PERSON_NAME] headset_mic Sin menú asignado s…" at bounding box center [373, 369] width 747 height 342
click at [66, 55] on input "vie. 15 ago." at bounding box center [112, 49] width 93 height 19
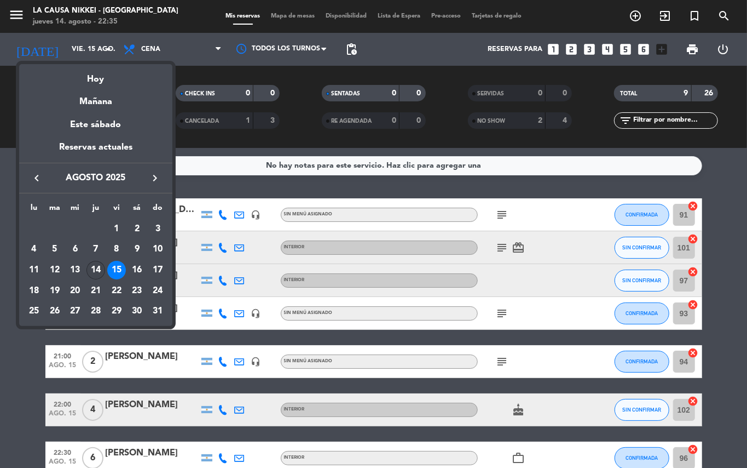
click at [99, 270] on div "14" at bounding box center [96, 270] width 19 height 19
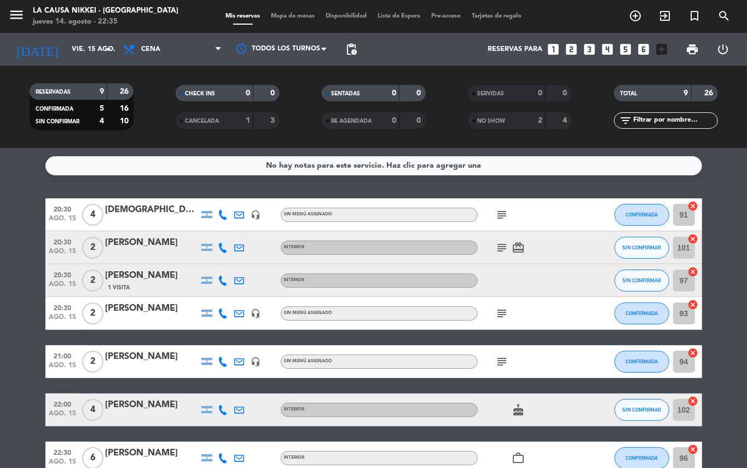
type input "jue. 14 ago."
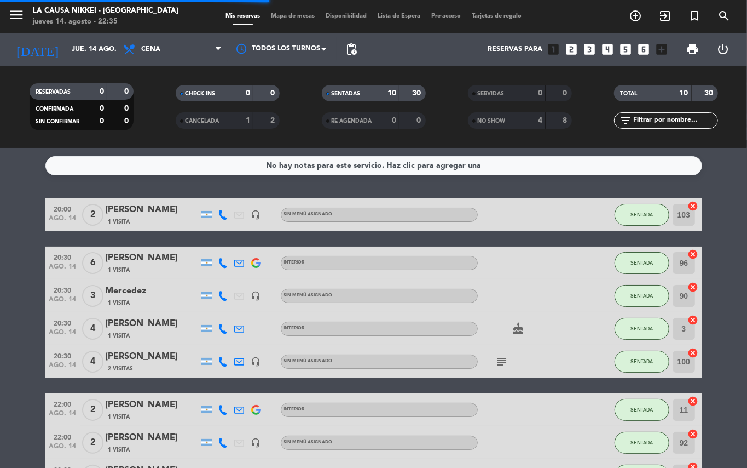
click at [0, 356] on bookings-row "20:00 ago. 14 2 [PERSON_NAME] 1 Visita headset_mic Sin menú asignado SENTADA 10…" at bounding box center [373, 385] width 747 height 375
